Goal: Task Accomplishment & Management: Manage account settings

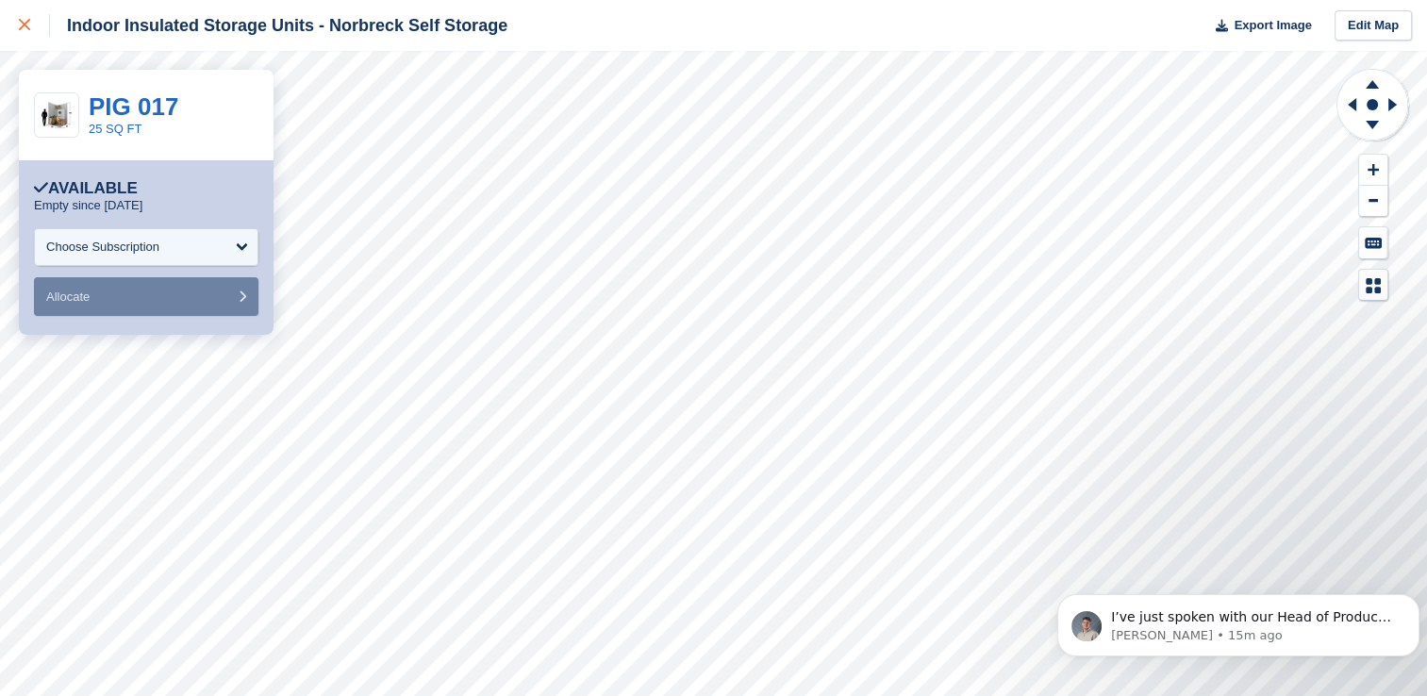
click at [27, 42] on link at bounding box center [25, 25] width 50 height 51
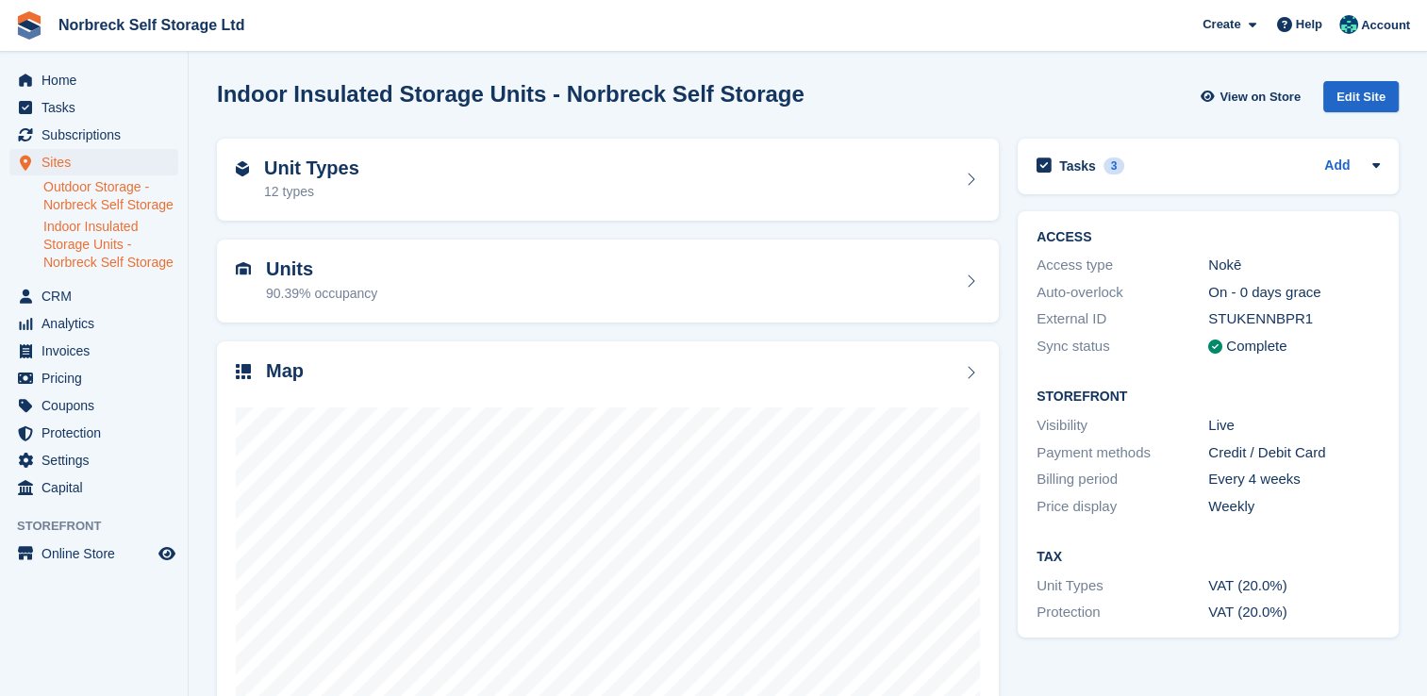
click at [157, 204] on link "Outdoor Storage - Norbreck Self Storage" at bounding box center [110, 196] width 135 height 36
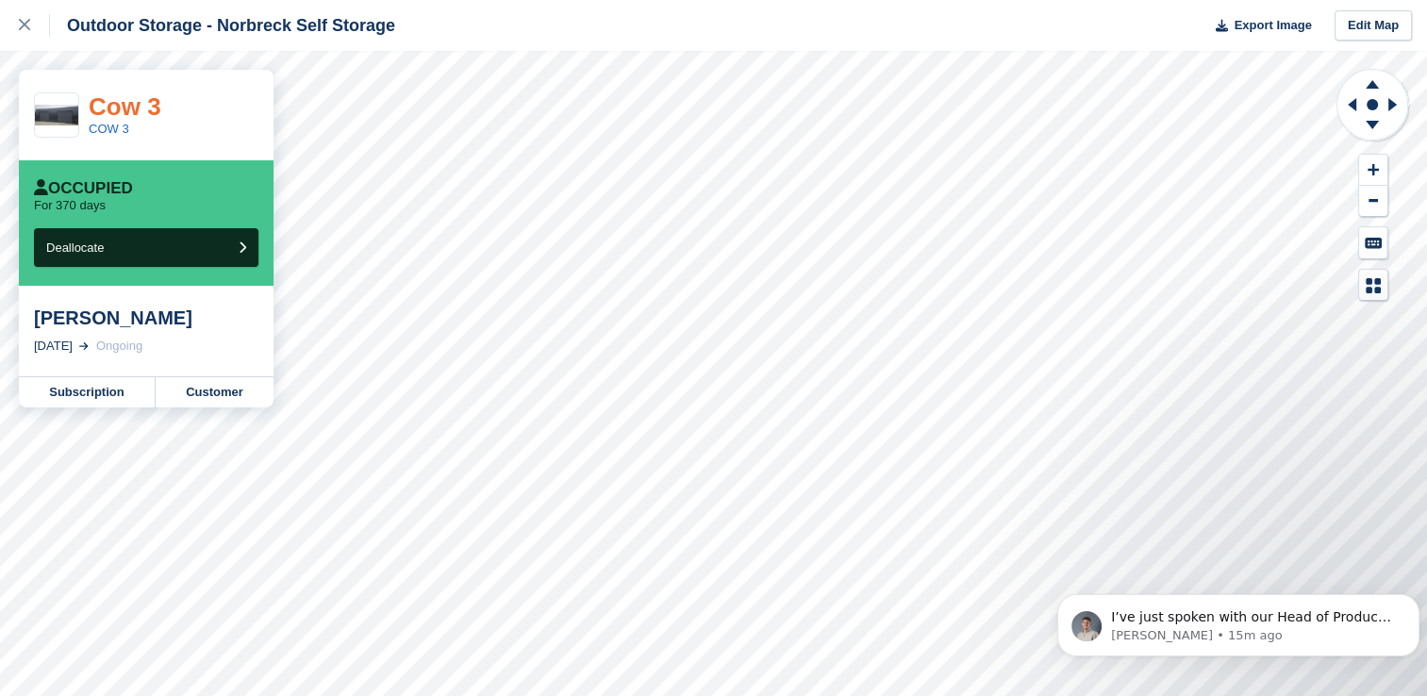
click at [106, 105] on link "Cow 3" at bounding box center [125, 106] width 73 height 28
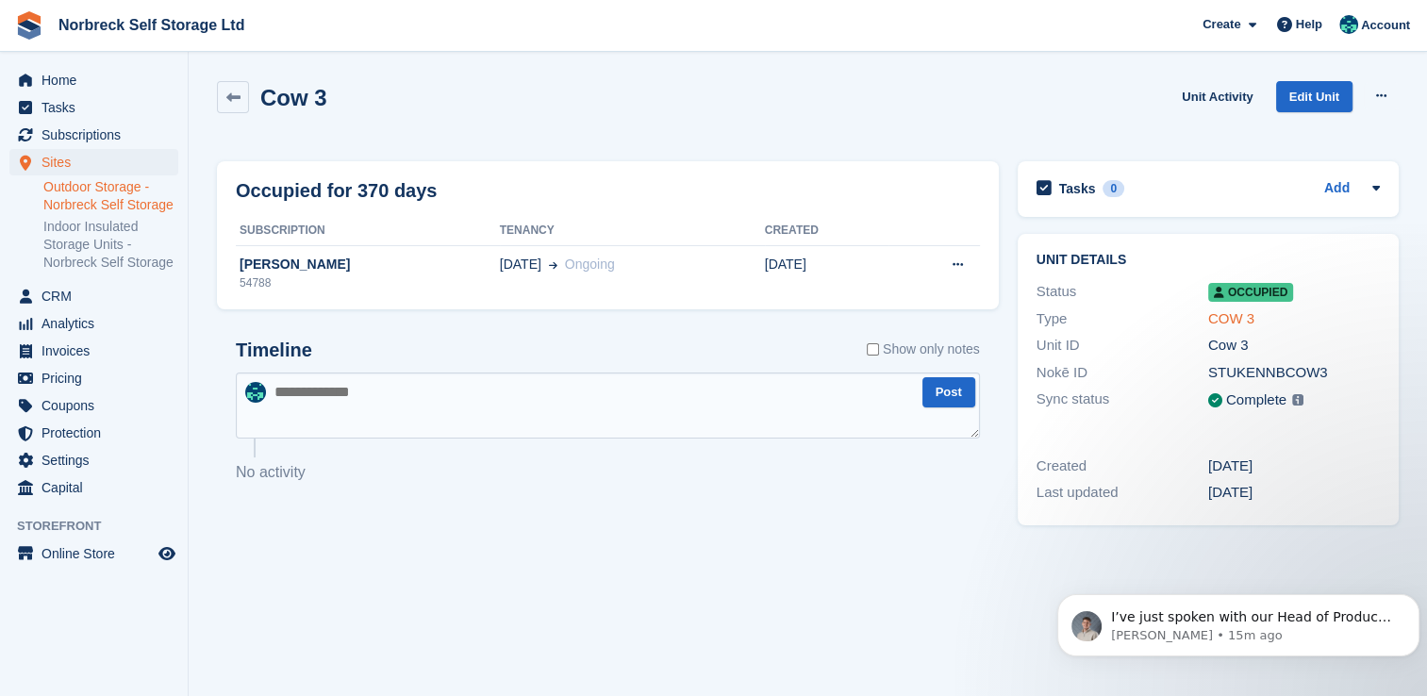
click at [1237, 316] on link "COW 3" at bounding box center [1231, 318] width 46 height 16
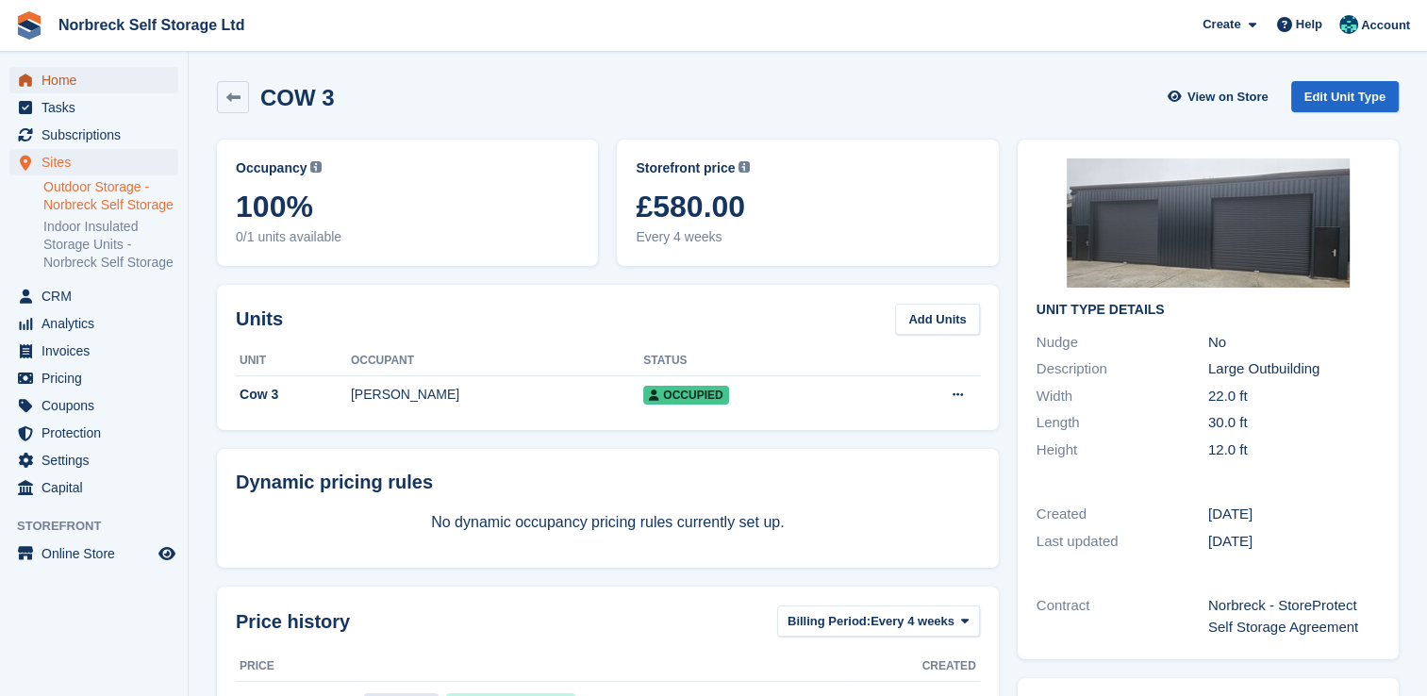
click at [96, 86] on span "Home" at bounding box center [97, 80] width 113 height 26
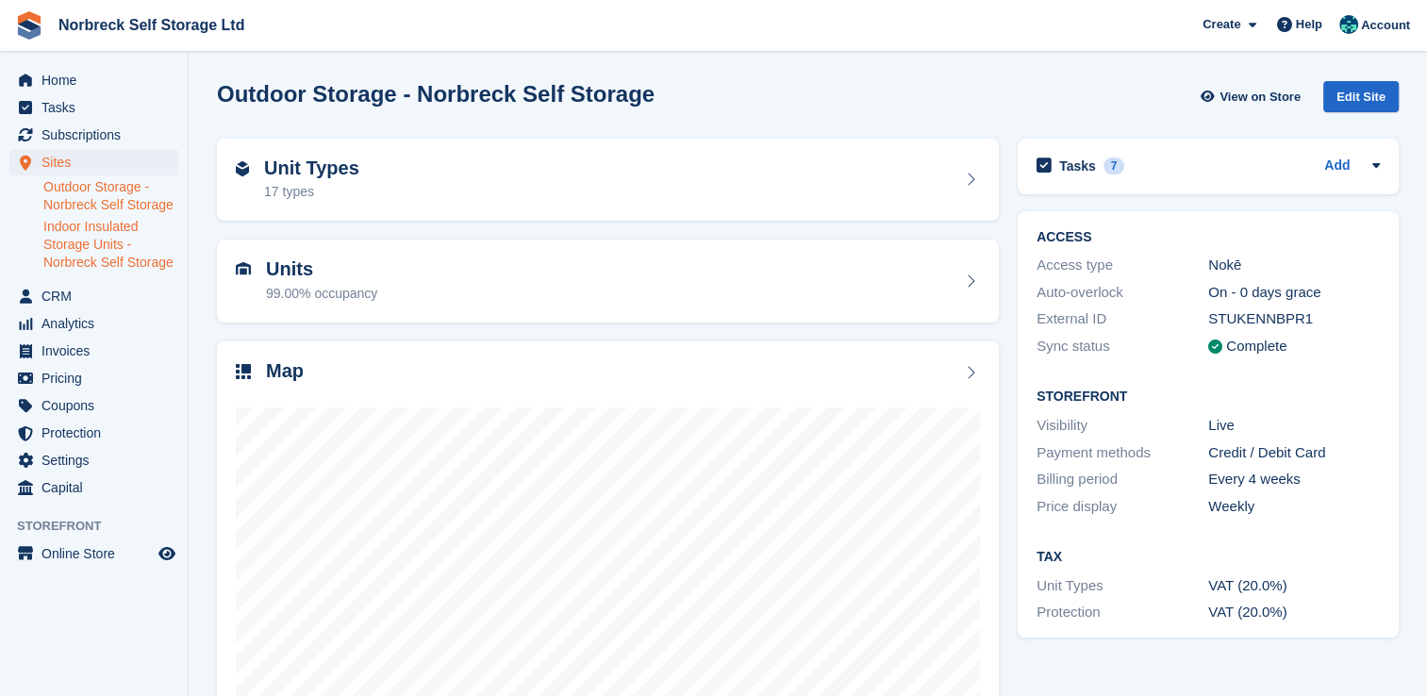
click at [113, 231] on link "Indoor Insulated Storage Units - Norbreck Self Storage" at bounding box center [110, 245] width 135 height 54
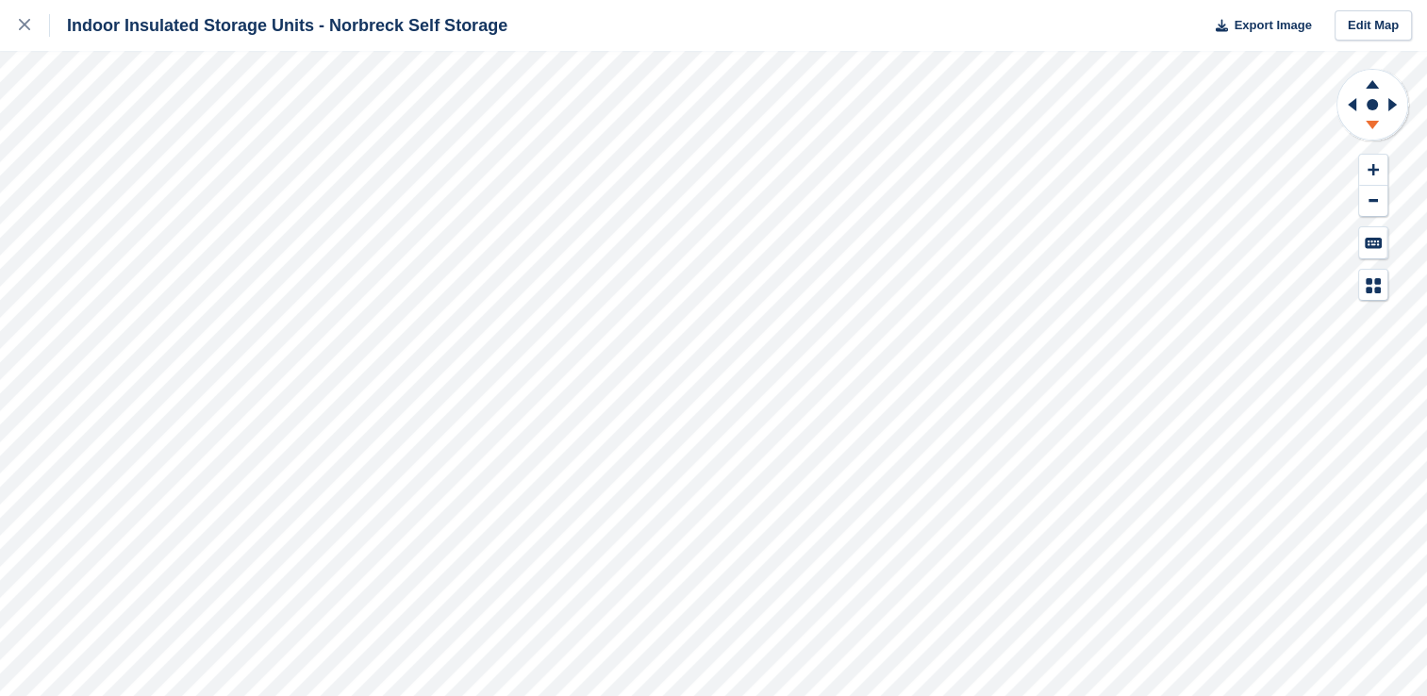
click at [1373, 124] on icon at bounding box center [1371, 125] width 13 height 8
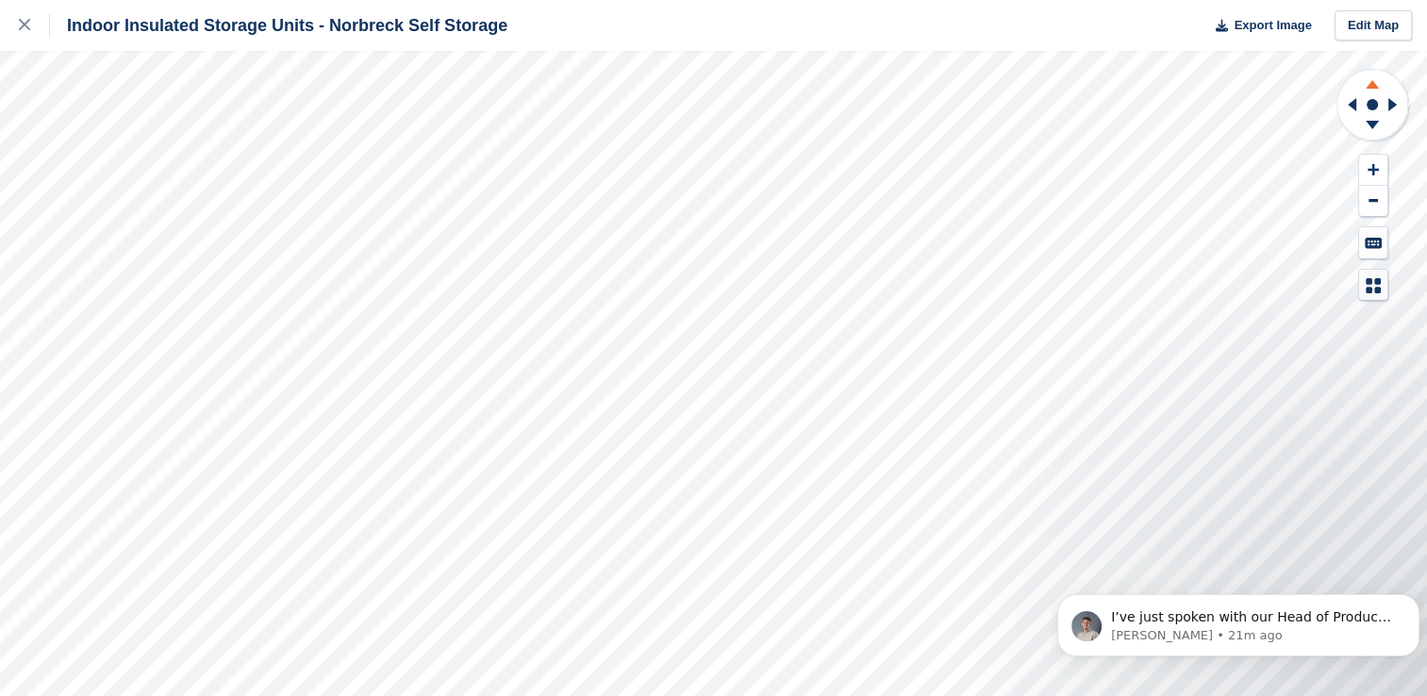
click at [1373, 81] on icon at bounding box center [1371, 82] width 49 height 24
click at [1374, 81] on icon at bounding box center [1371, 82] width 49 height 24
click at [1375, 81] on icon at bounding box center [1371, 82] width 49 height 24
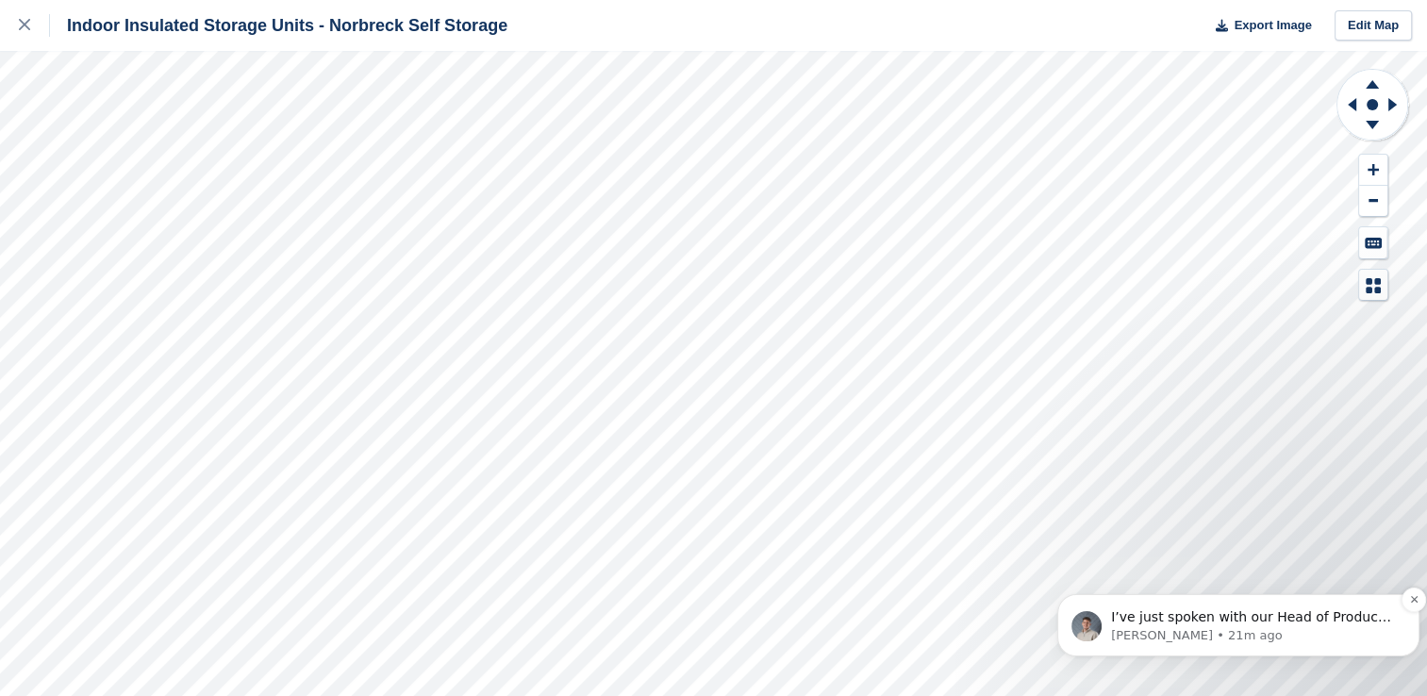
click at [1274, 626] on div "I’ve just spoken with our Head of Product. Early access for Advanced Checkout i…" at bounding box center [1253, 617] width 290 height 25
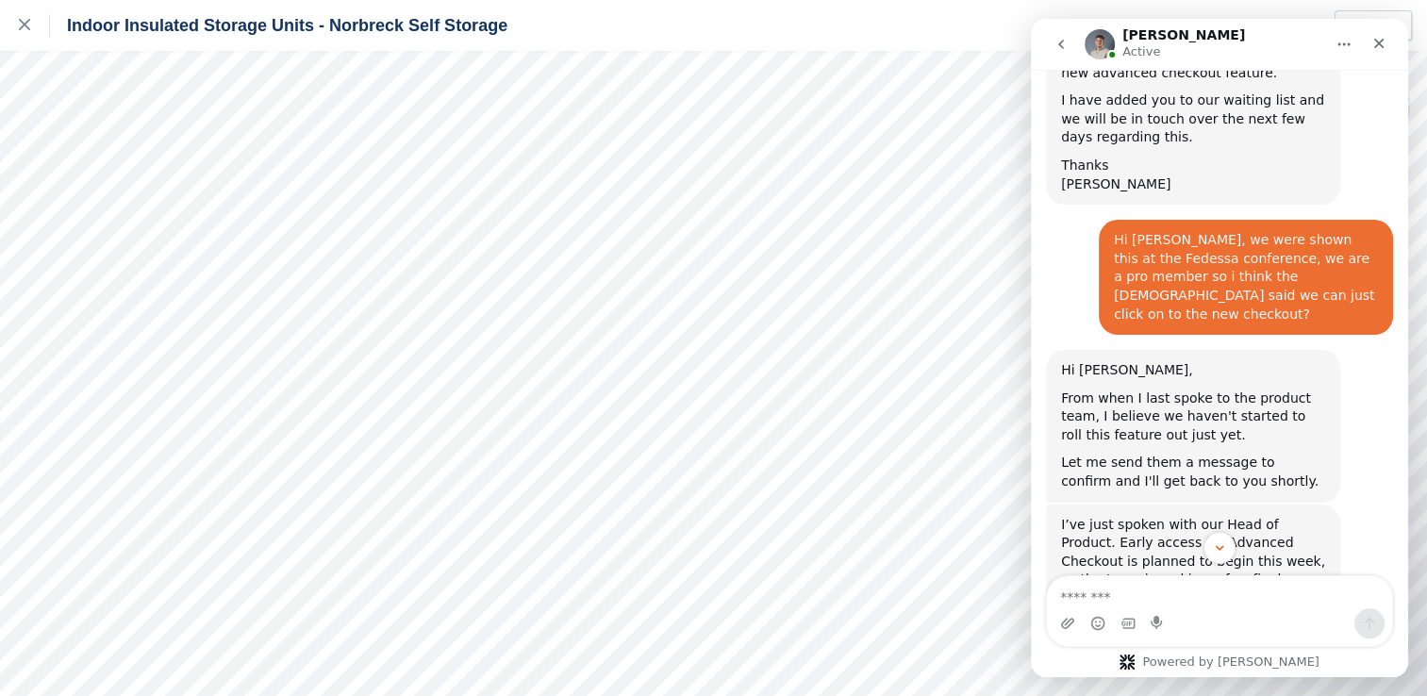
scroll to position [336, 0]
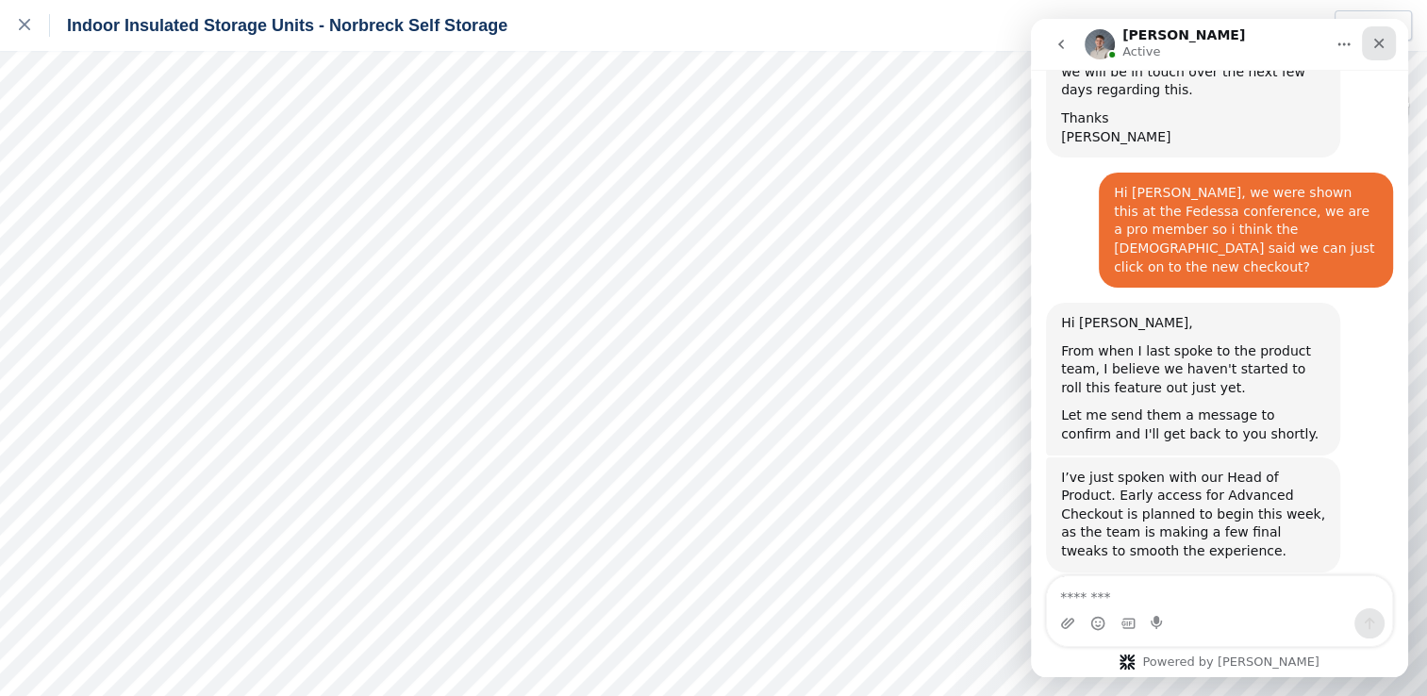
click at [1389, 46] on div "Close" at bounding box center [1379, 43] width 34 height 34
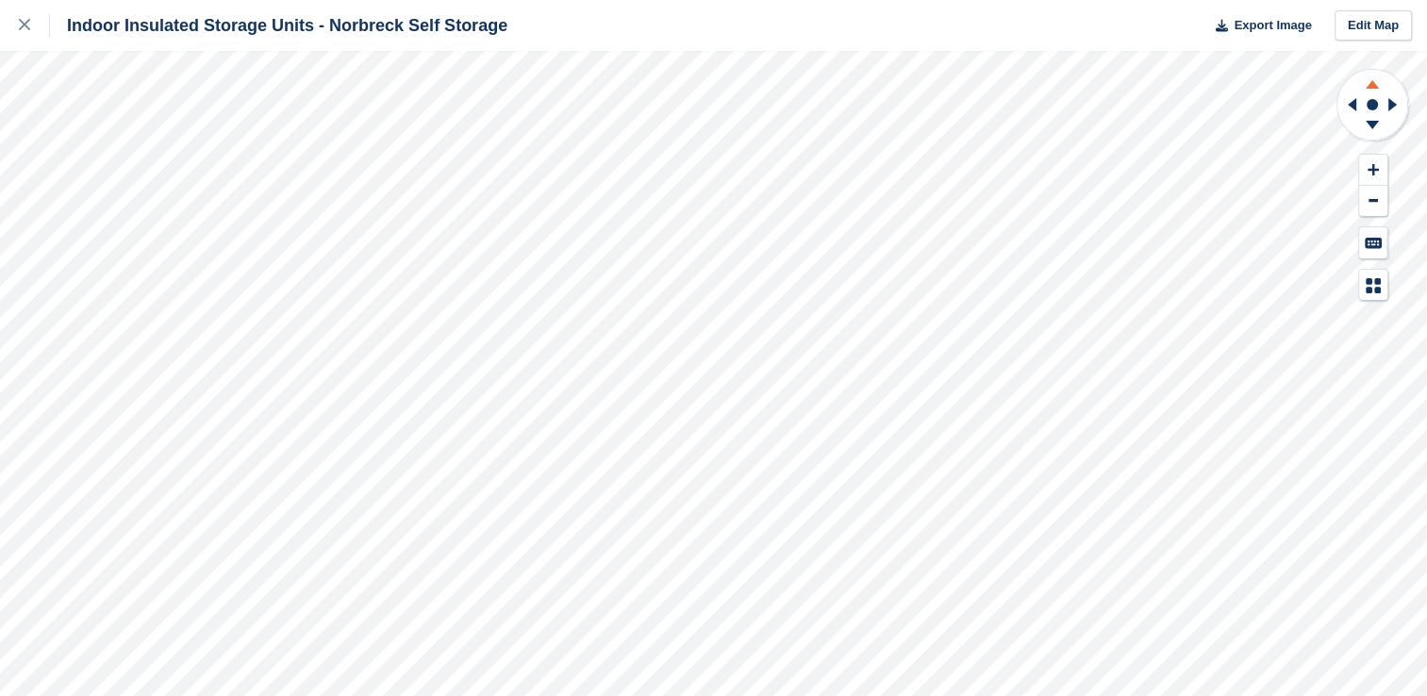
click at [1378, 85] on icon at bounding box center [1371, 82] width 49 height 24
drag, startPoint x: 1378, startPoint y: 85, endPoint x: 1371, endPoint y: 130, distance: 45.9
click at [1371, 130] on icon at bounding box center [1371, 128] width 49 height 24
click at [1366, 83] on icon at bounding box center [1371, 82] width 49 height 24
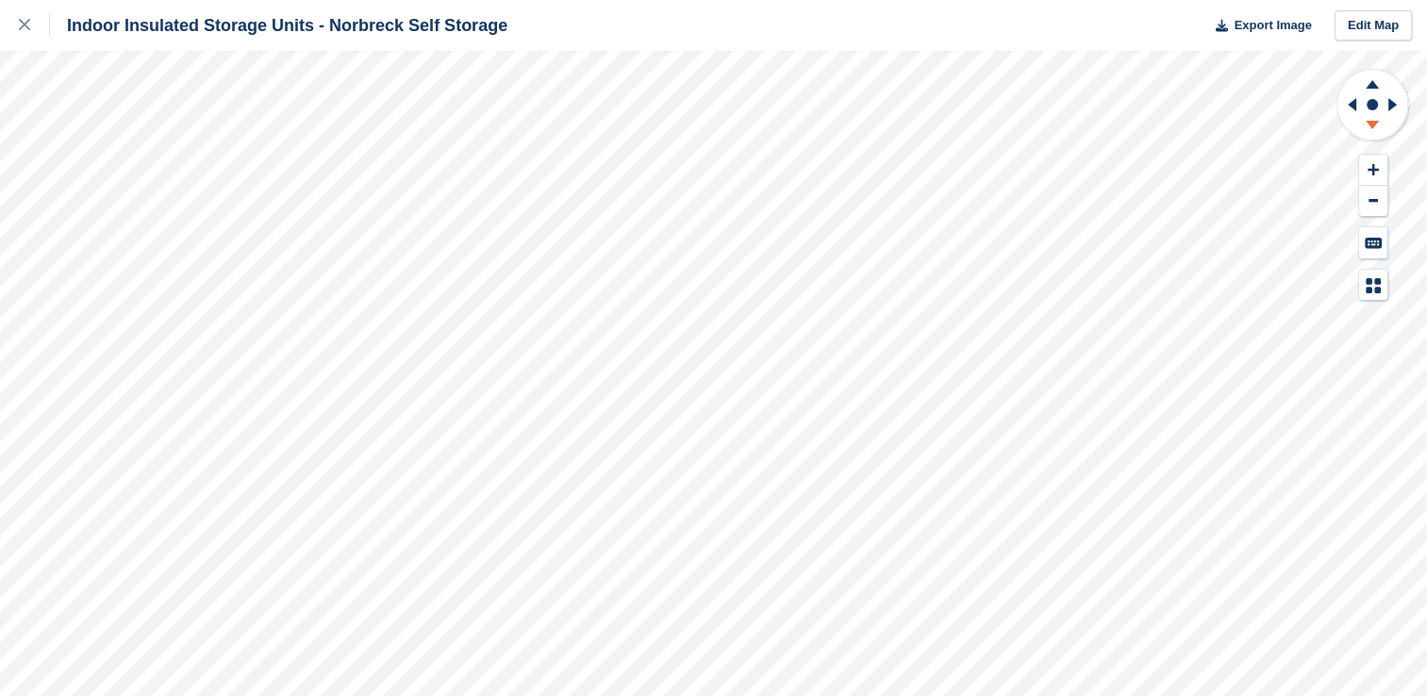
click at [1368, 124] on icon at bounding box center [1371, 125] width 13 height 8
click at [1369, 124] on icon at bounding box center [1371, 125] width 13 height 8
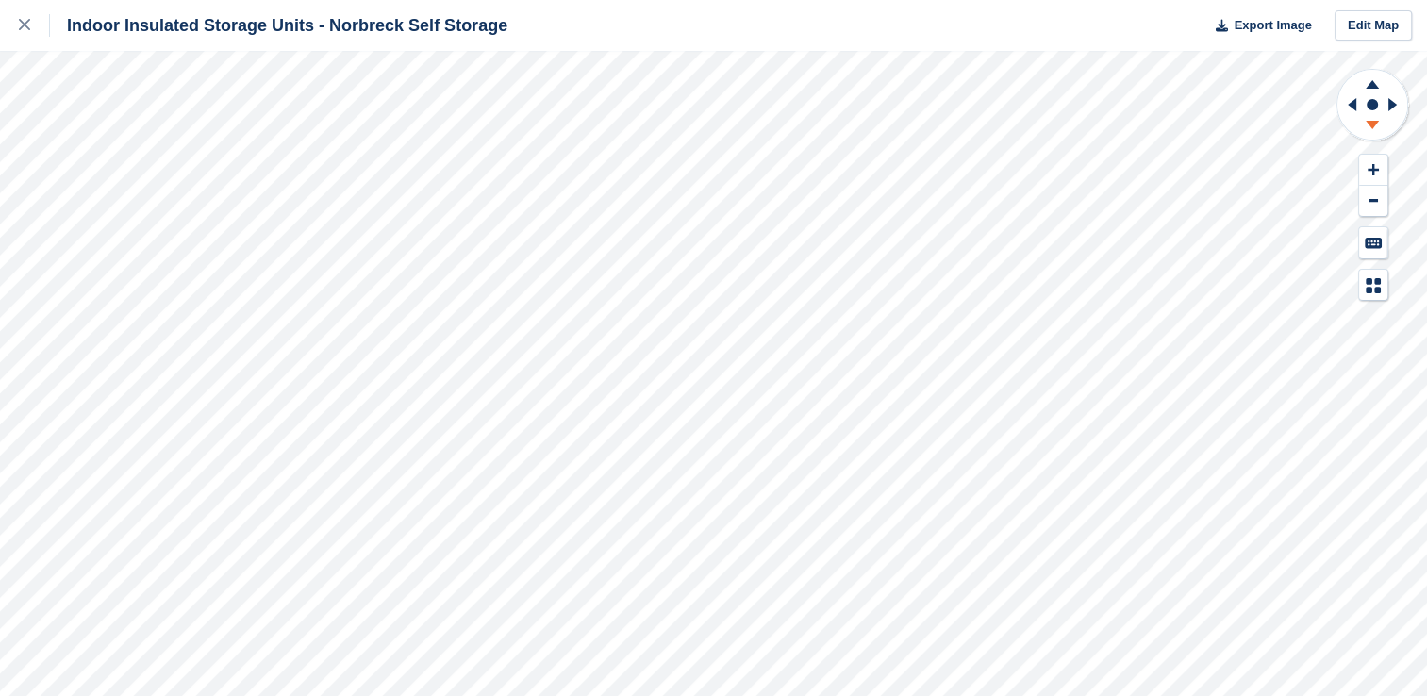
click at [1369, 124] on icon at bounding box center [1371, 125] width 13 height 8
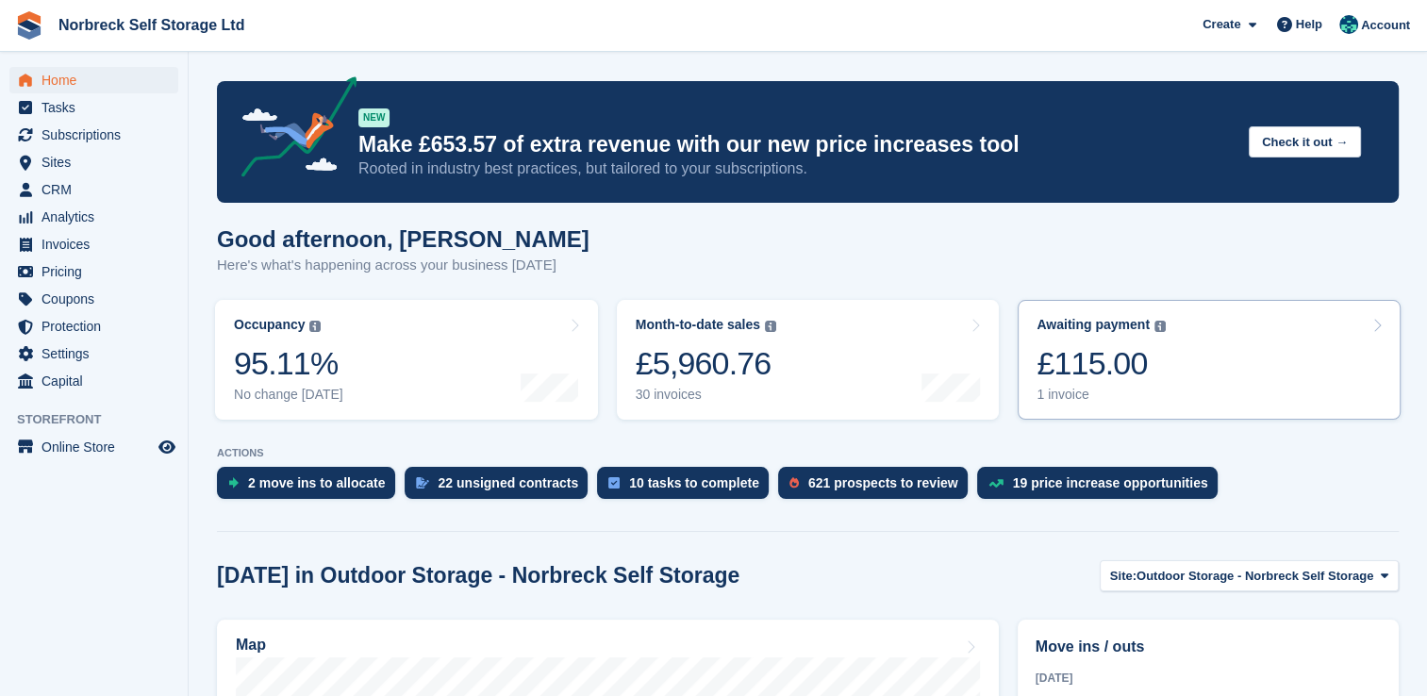
click at [1129, 364] on div "£115.00" at bounding box center [1100, 363] width 129 height 39
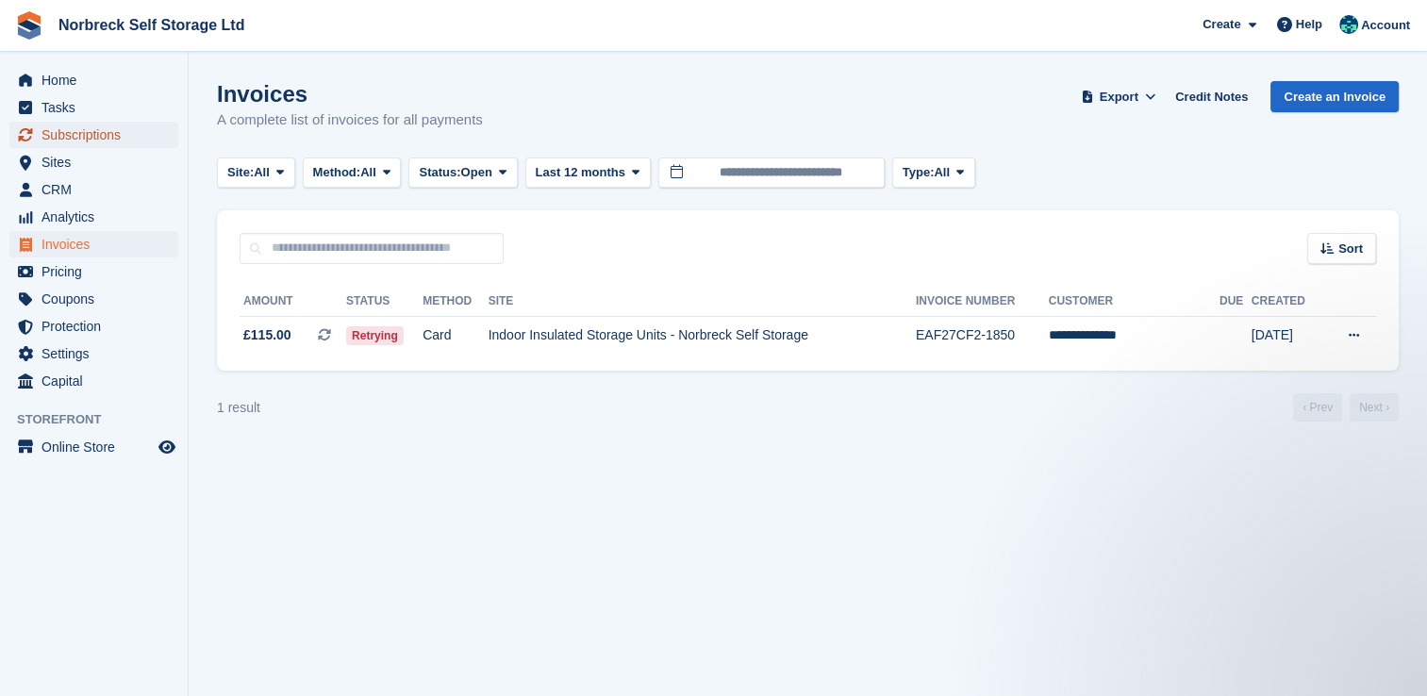
click at [133, 140] on span "Subscriptions" at bounding box center [97, 135] width 113 height 26
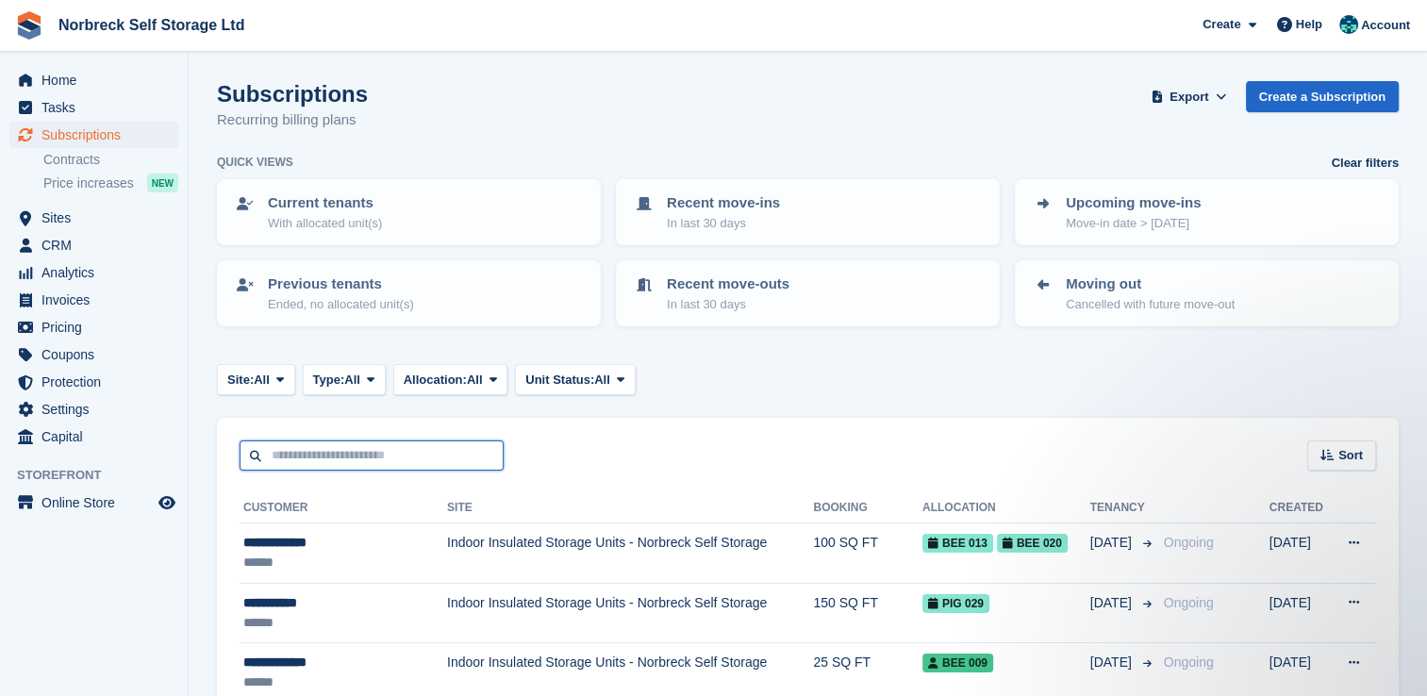
click at [331, 458] on input "text" at bounding box center [371, 455] width 264 height 31
type input "********"
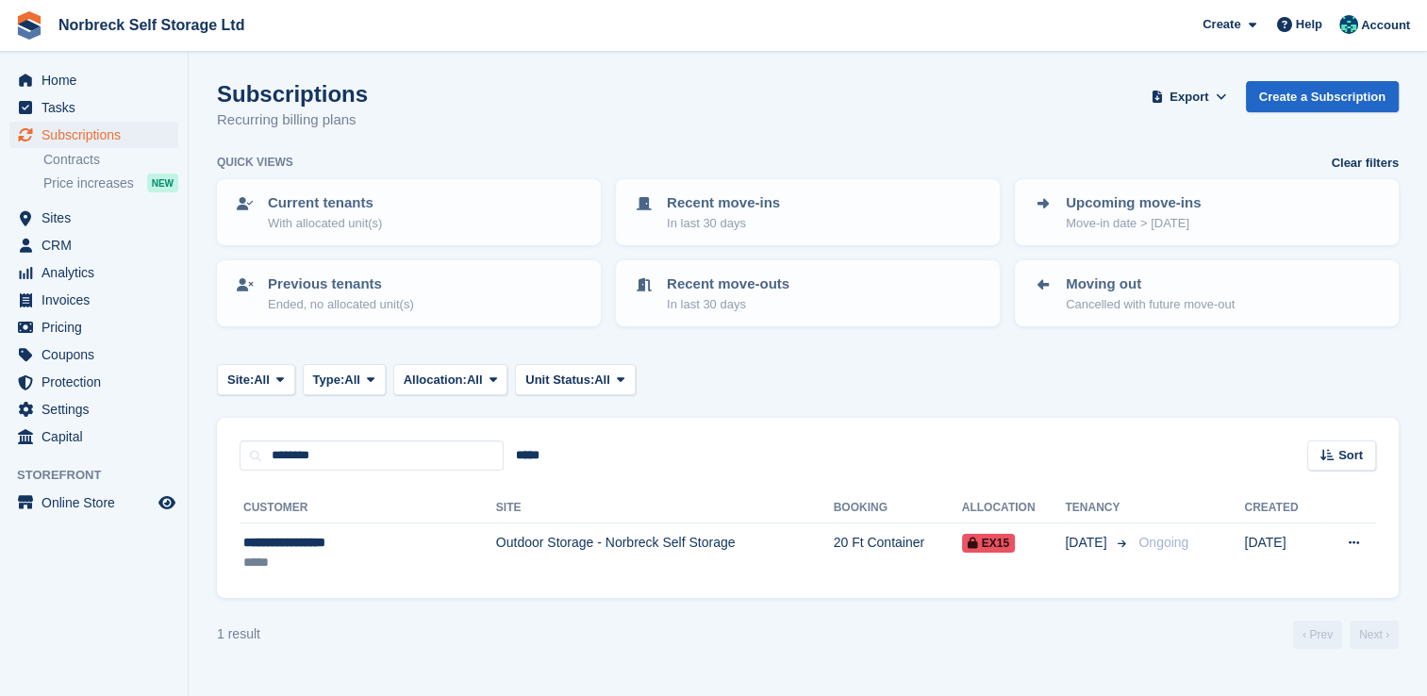
click at [780, 581] on div "**********" at bounding box center [807, 534] width 1181 height 127
click at [837, 515] on th "Booking" at bounding box center [898, 508] width 128 height 30
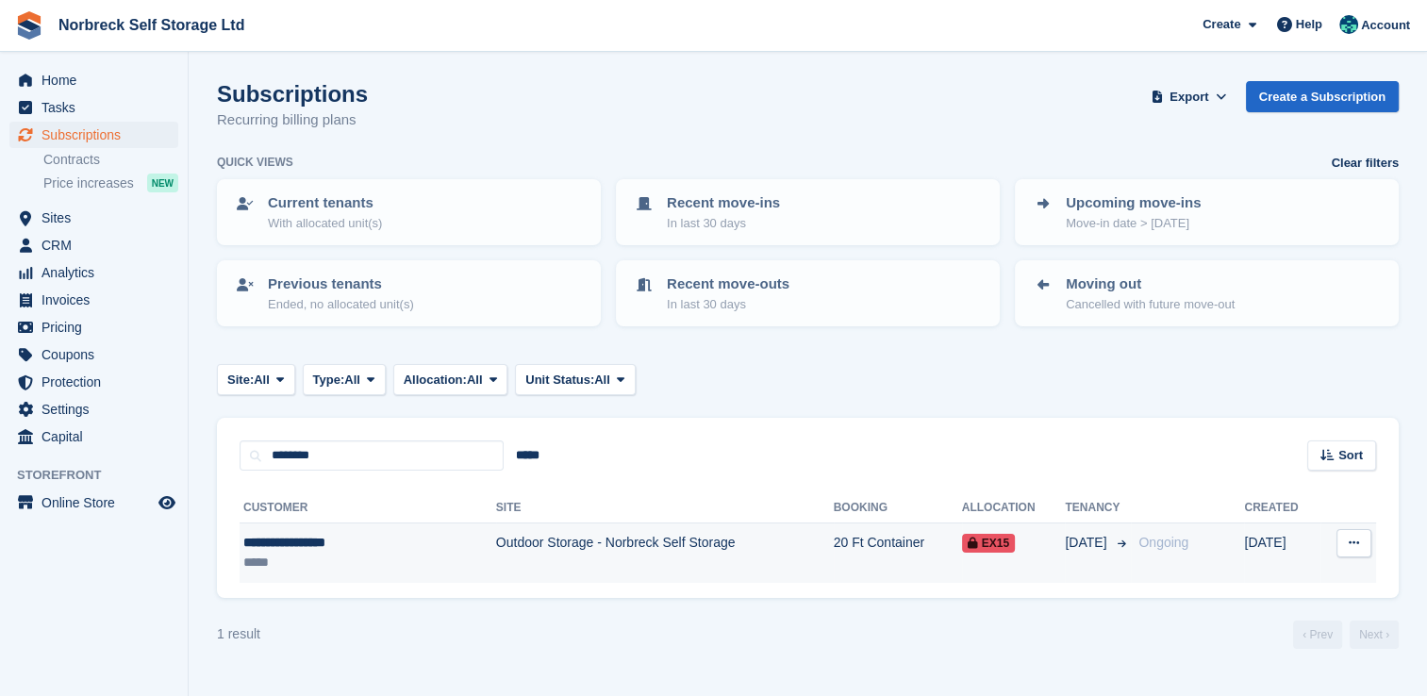
click at [836, 528] on td "20 Ft Container" at bounding box center [898, 552] width 128 height 59
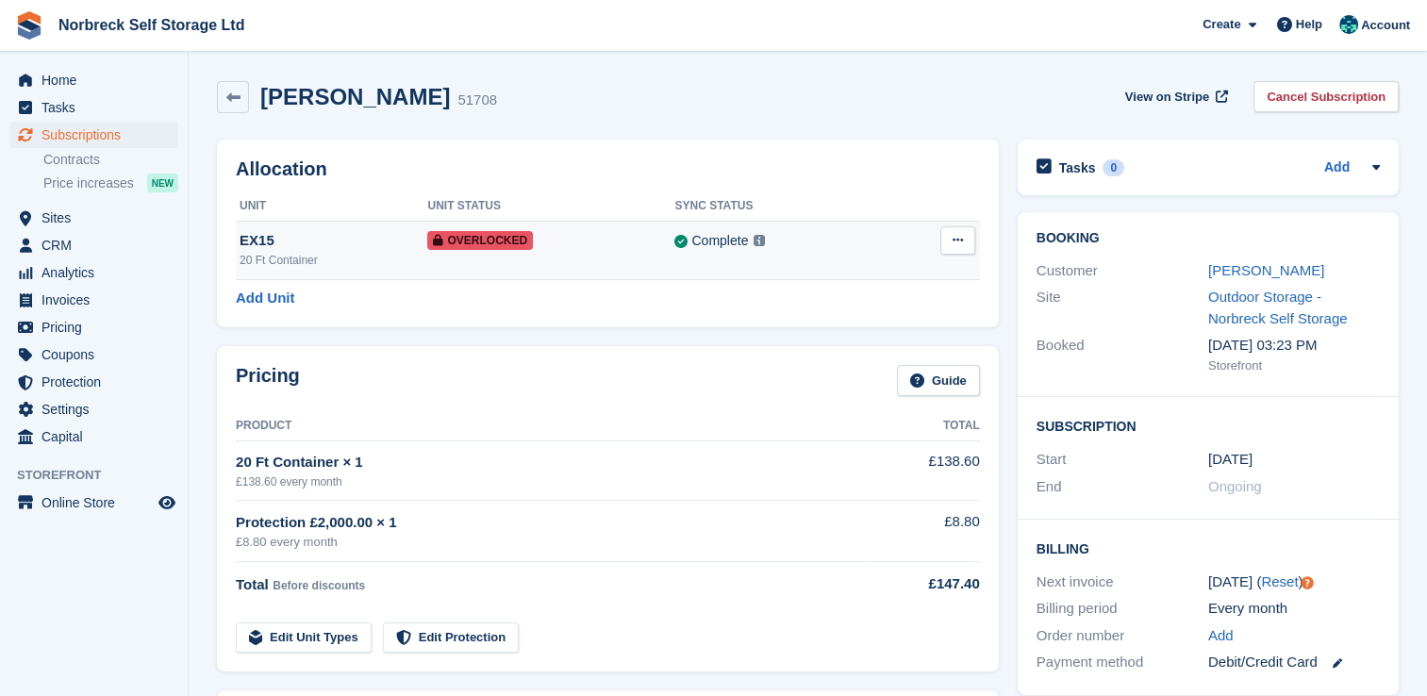
click at [965, 239] on button at bounding box center [957, 240] width 35 height 28
click at [903, 281] on p "Remove Overlock" at bounding box center [884, 277] width 164 height 25
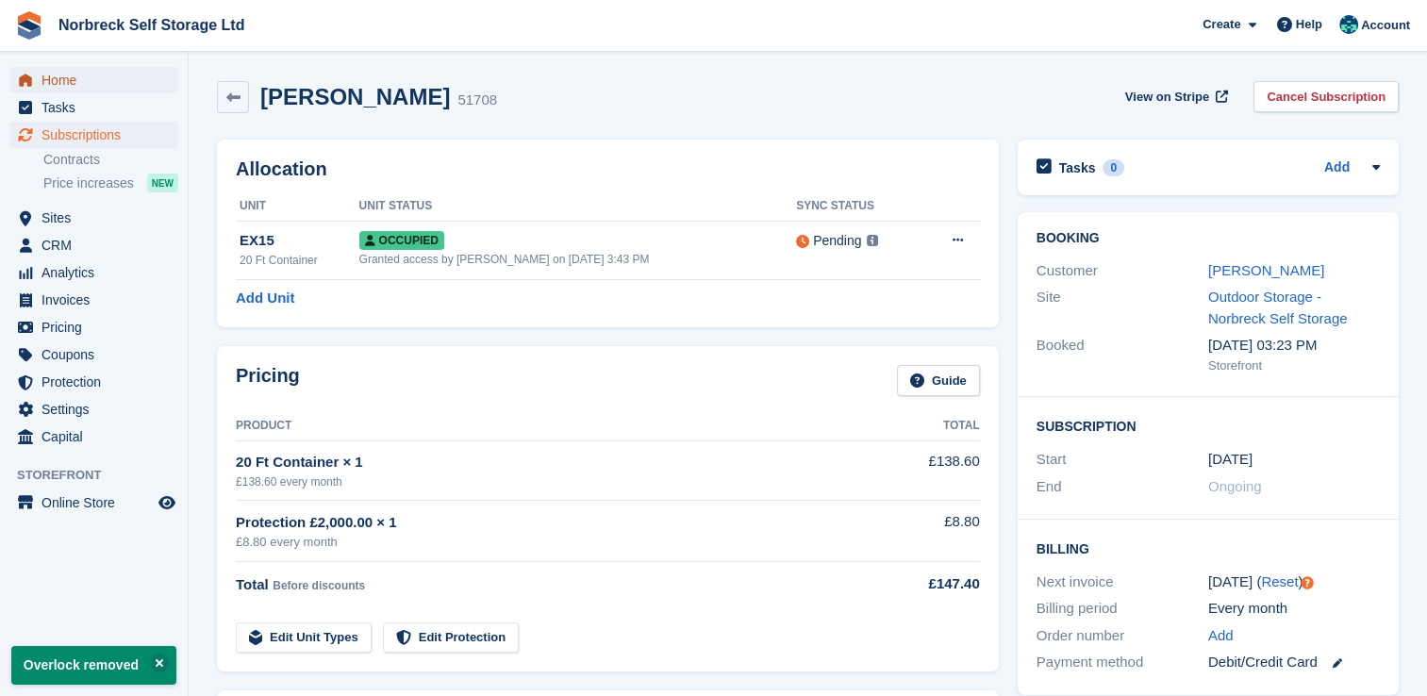
click at [98, 67] on span "Home" at bounding box center [97, 80] width 113 height 26
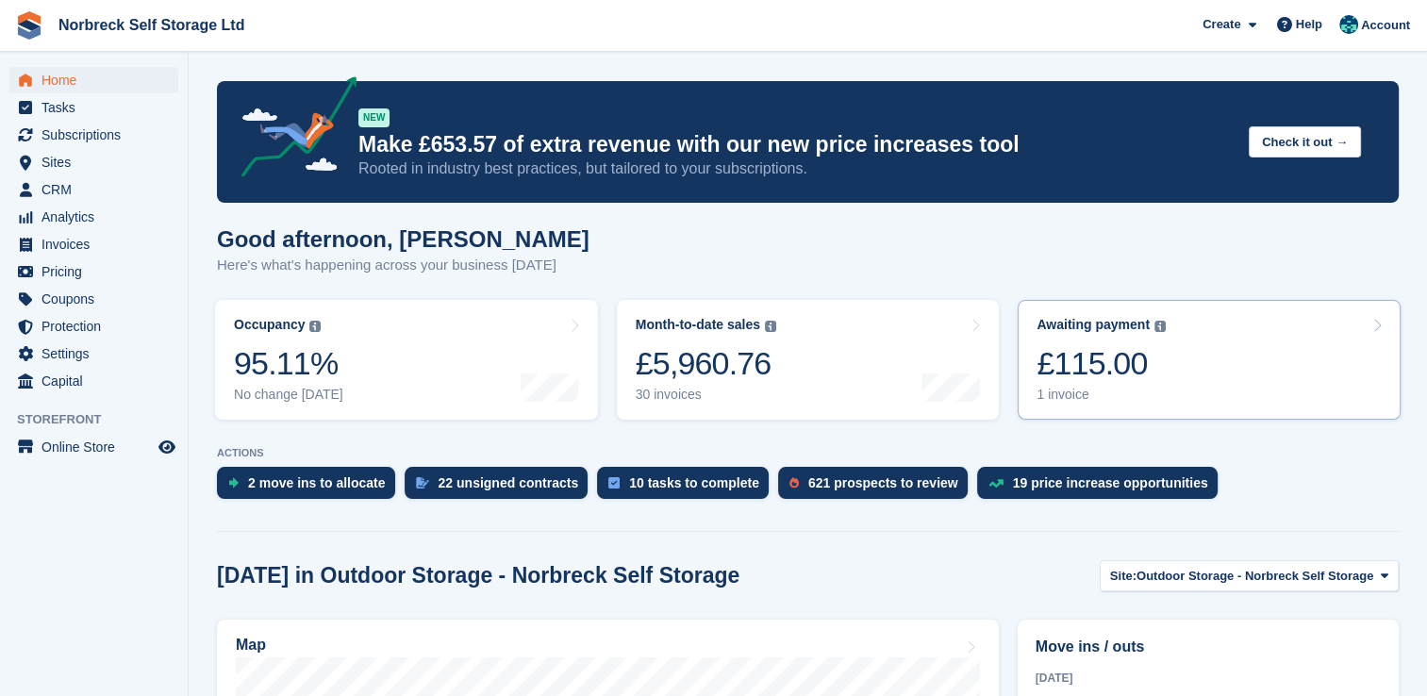
click at [1225, 397] on link "Awaiting payment The total outstanding balance on all open invoices. £115.00 1 …" at bounding box center [1208, 360] width 383 height 120
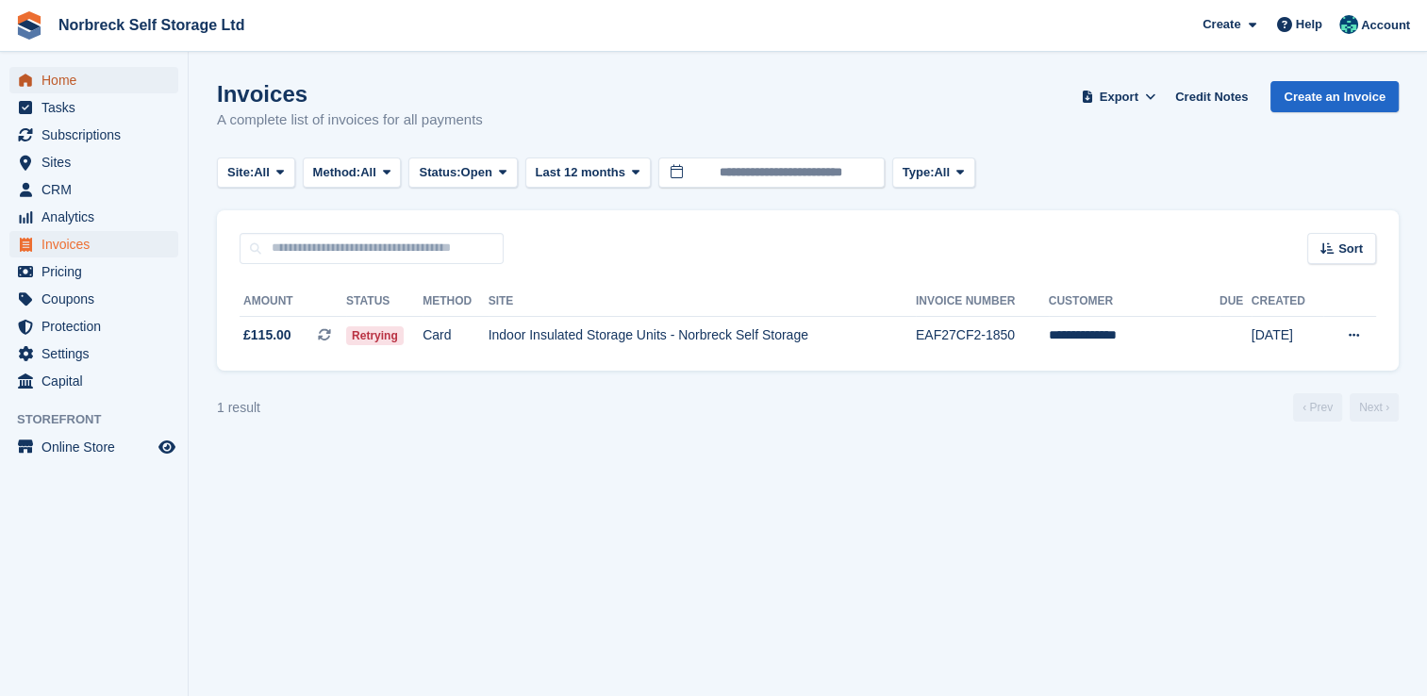
click at [122, 74] on span "Home" at bounding box center [97, 80] width 113 height 26
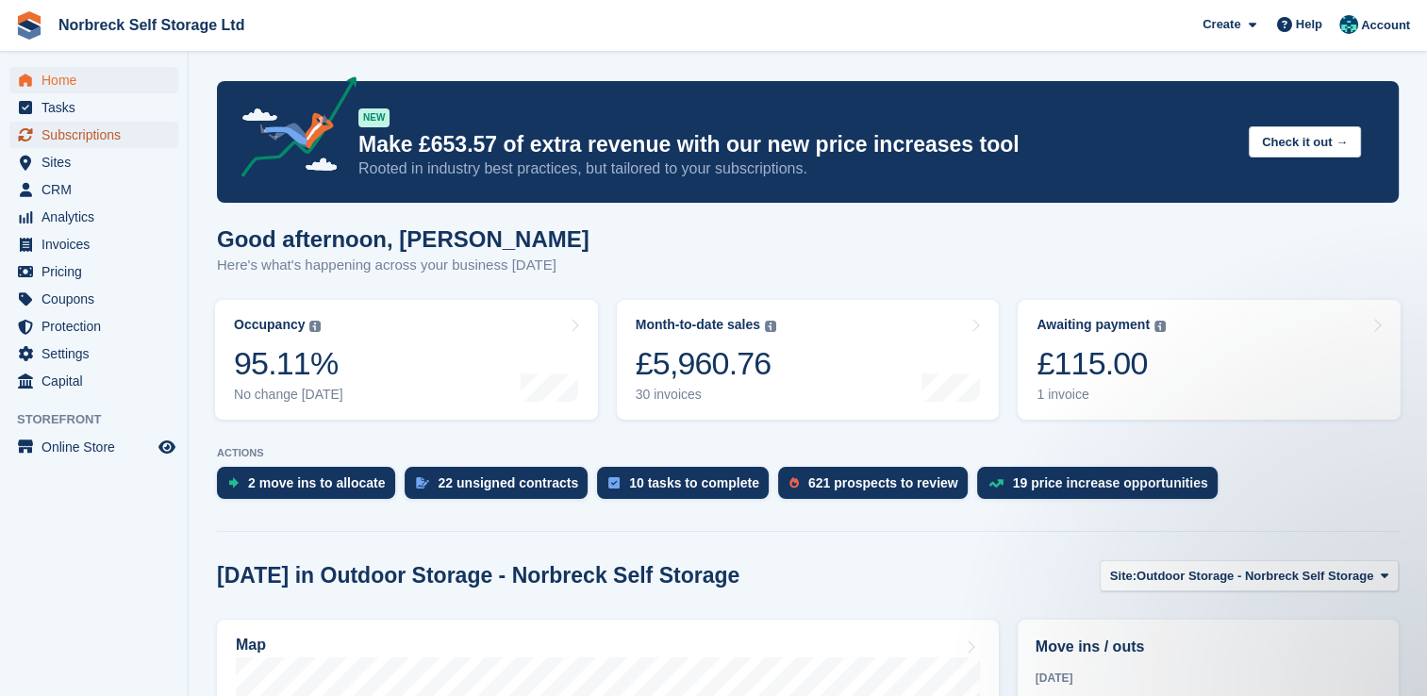
click at [108, 128] on span "Subscriptions" at bounding box center [97, 135] width 113 height 26
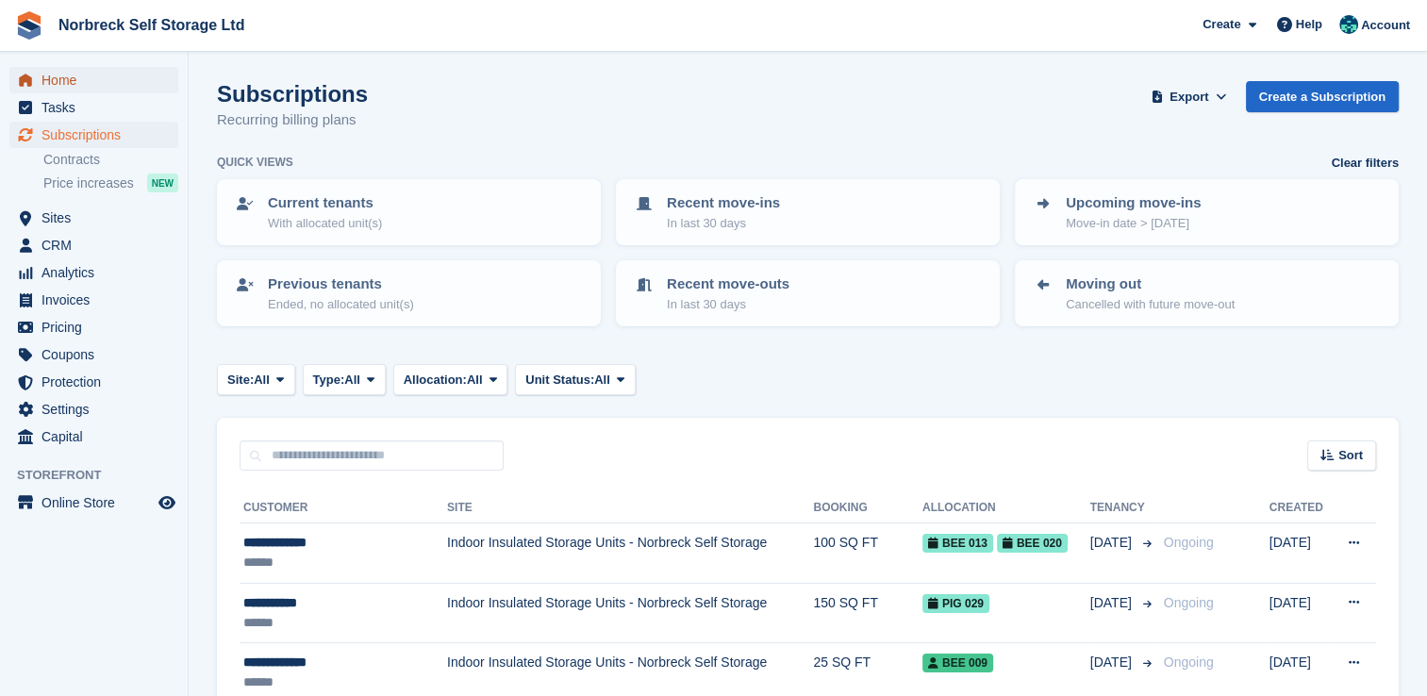
click at [108, 82] on span "Home" at bounding box center [97, 80] width 113 height 26
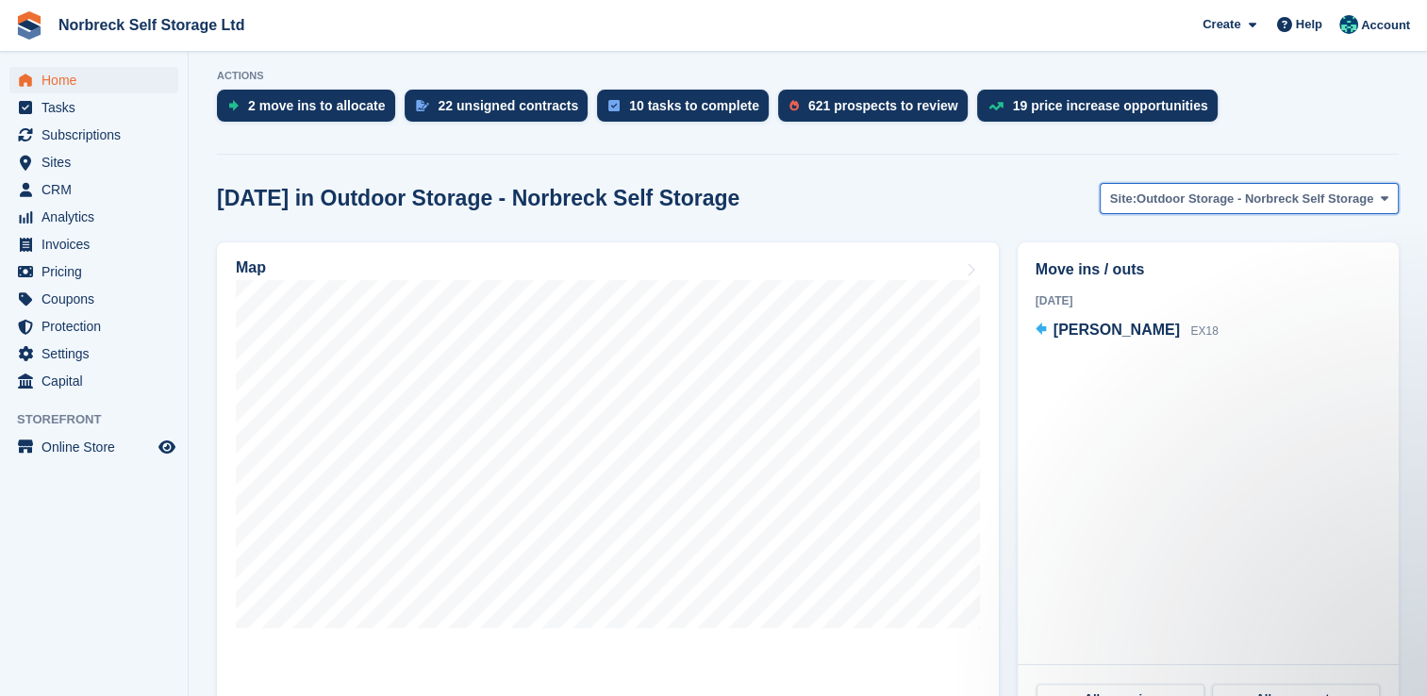
click at [1262, 191] on span "Outdoor Storage - Norbreck Self Storage" at bounding box center [1254, 199] width 237 height 19
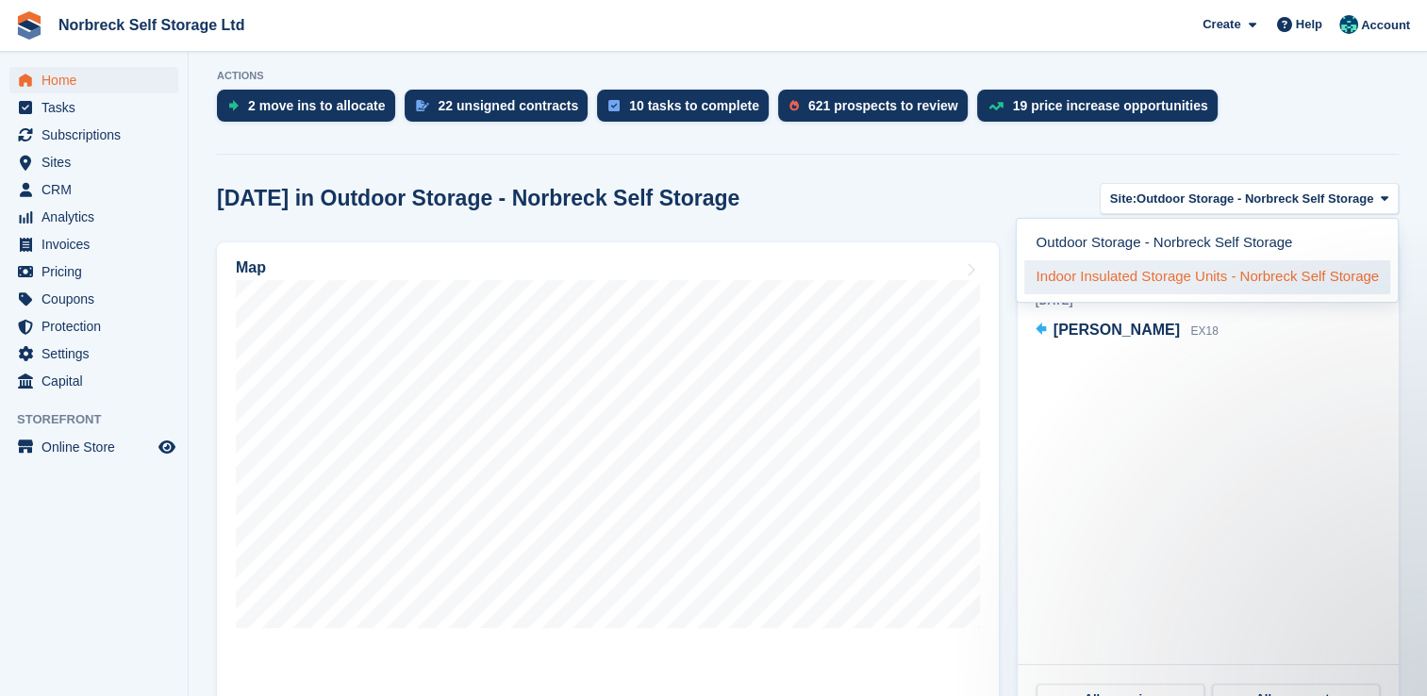
click at [1131, 272] on link "Indoor Insulated Storage Units - Norbreck Self Storage" at bounding box center [1207, 277] width 366 height 34
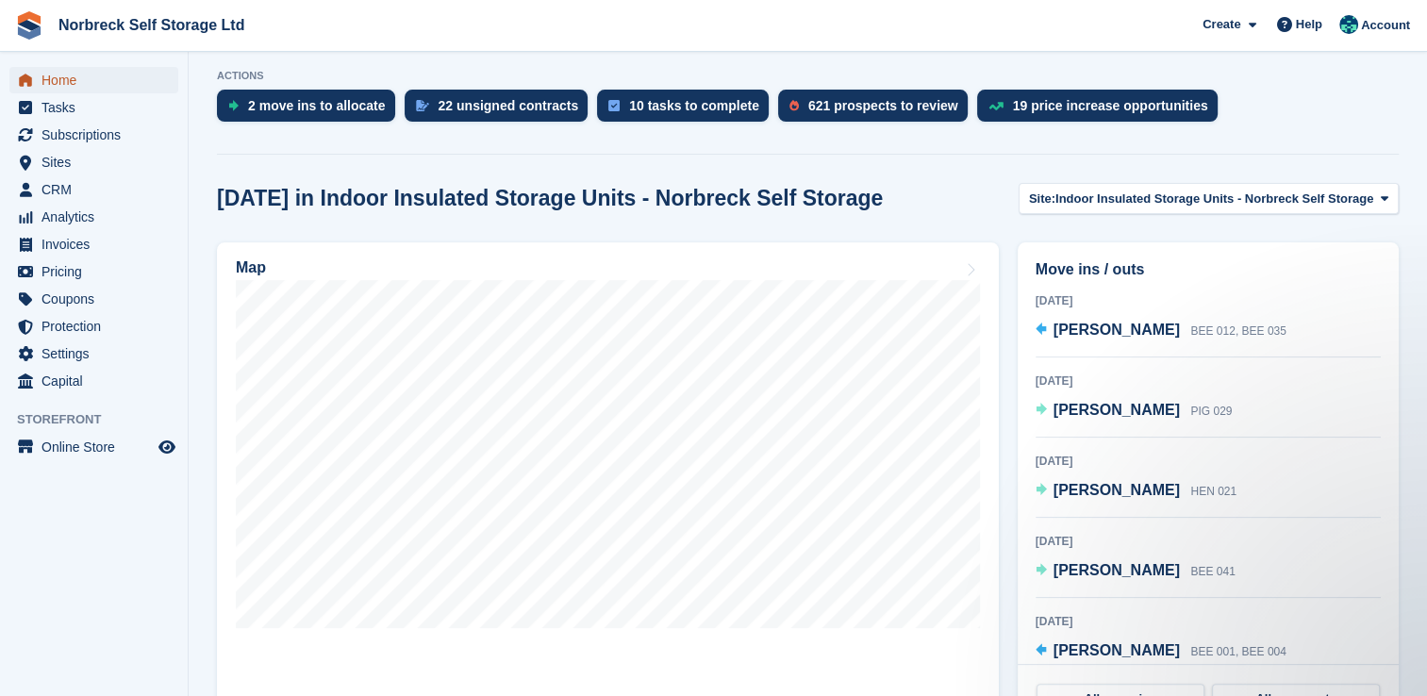
click at [140, 85] on span "Home" at bounding box center [97, 80] width 113 height 26
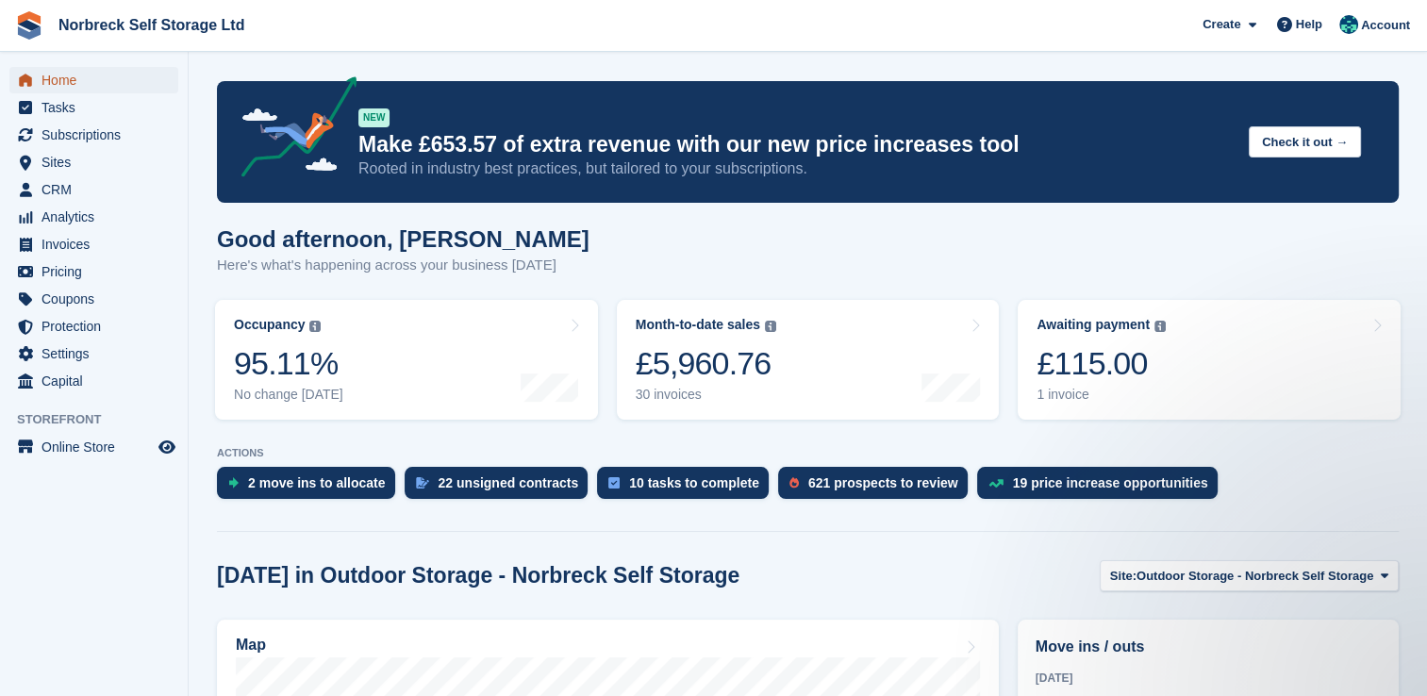
click at [34, 78] on span "menu" at bounding box center [25, 80] width 23 height 23
